Goal: Find specific page/section: Find specific page/section

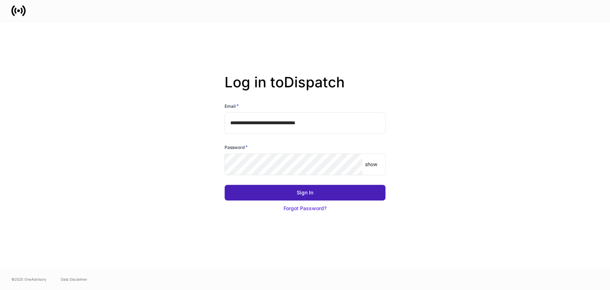
click at [306, 191] on div "Sign In" at bounding box center [305, 192] width 16 height 7
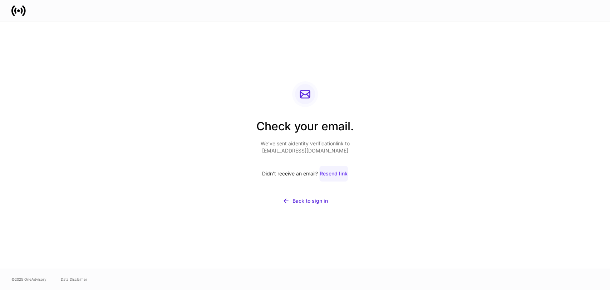
click at [328, 173] on div "Resend link" at bounding box center [334, 173] width 28 height 7
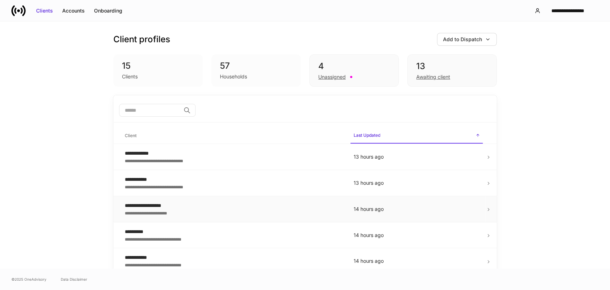
scroll to position [216, 0]
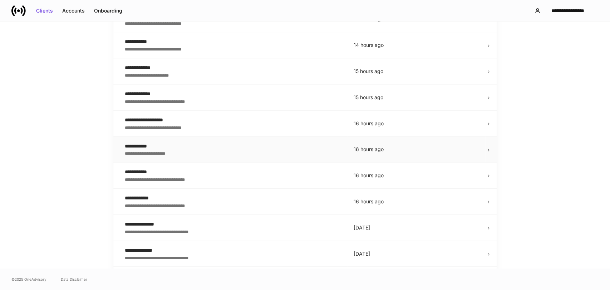
click at [142, 147] on div "**********" at bounding box center [233, 145] width 217 height 7
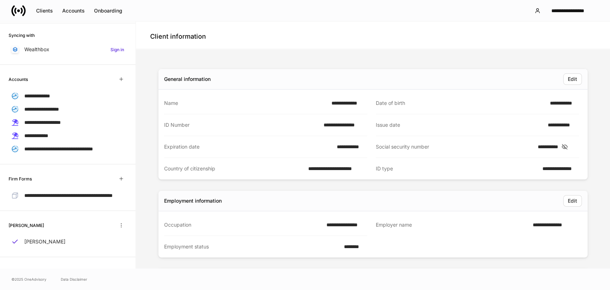
scroll to position [109, 0]
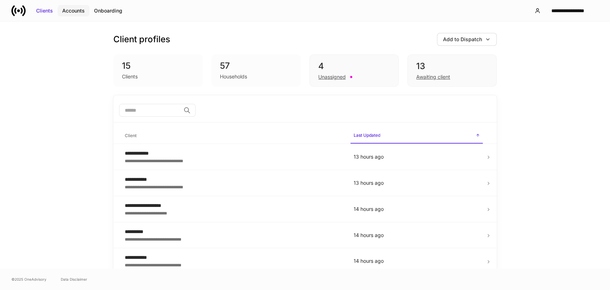
click at [76, 9] on div "Accounts" at bounding box center [73, 10] width 23 height 7
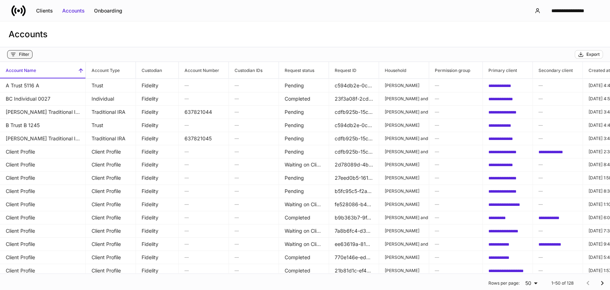
click at [25, 52] on div "Filter" at bounding box center [24, 54] width 10 height 6
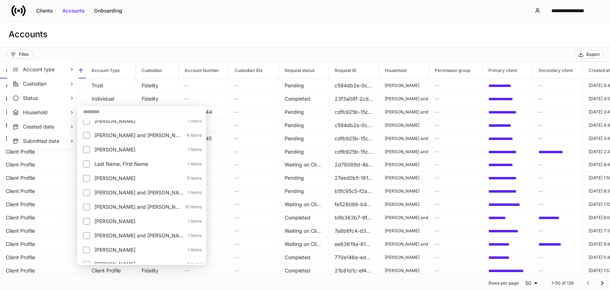
scroll to position [334, 0]
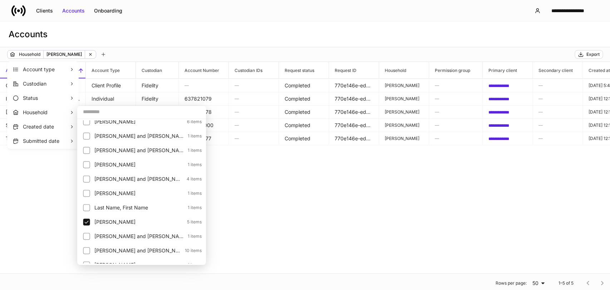
click at [288, 16] on div at bounding box center [305, 145] width 610 height 290
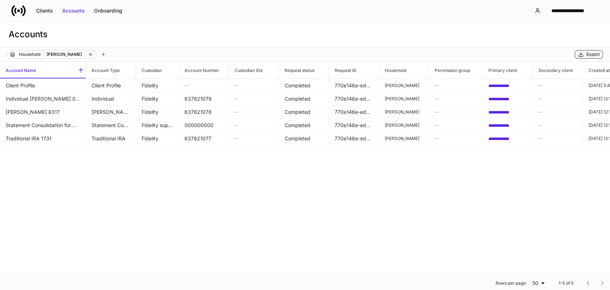
click at [585, 56] on div "Export" at bounding box center [589, 54] width 22 height 6
